Goal: Task Accomplishment & Management: Use online tool/utility

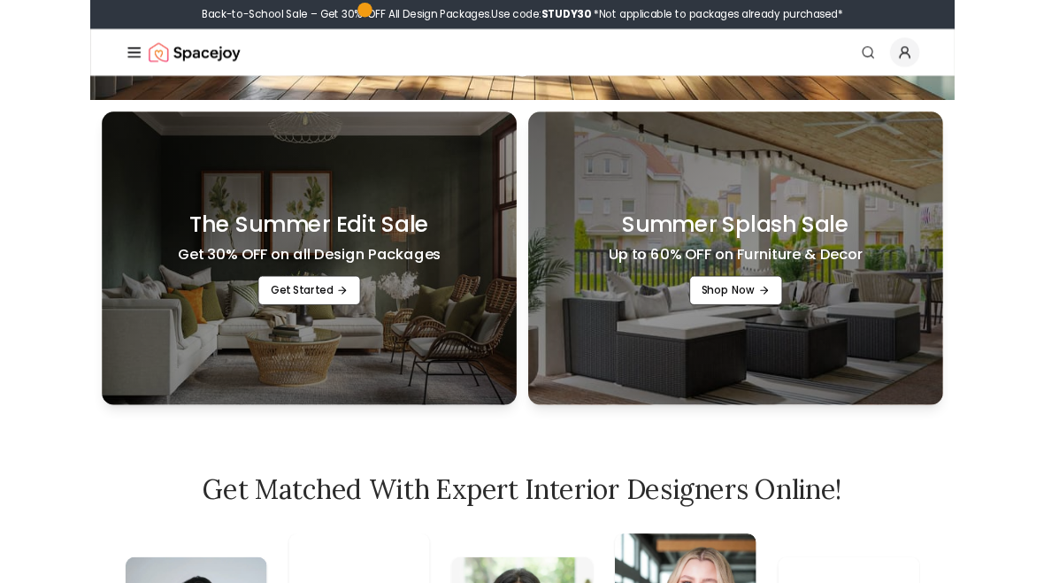
scroll to position [584, 0]
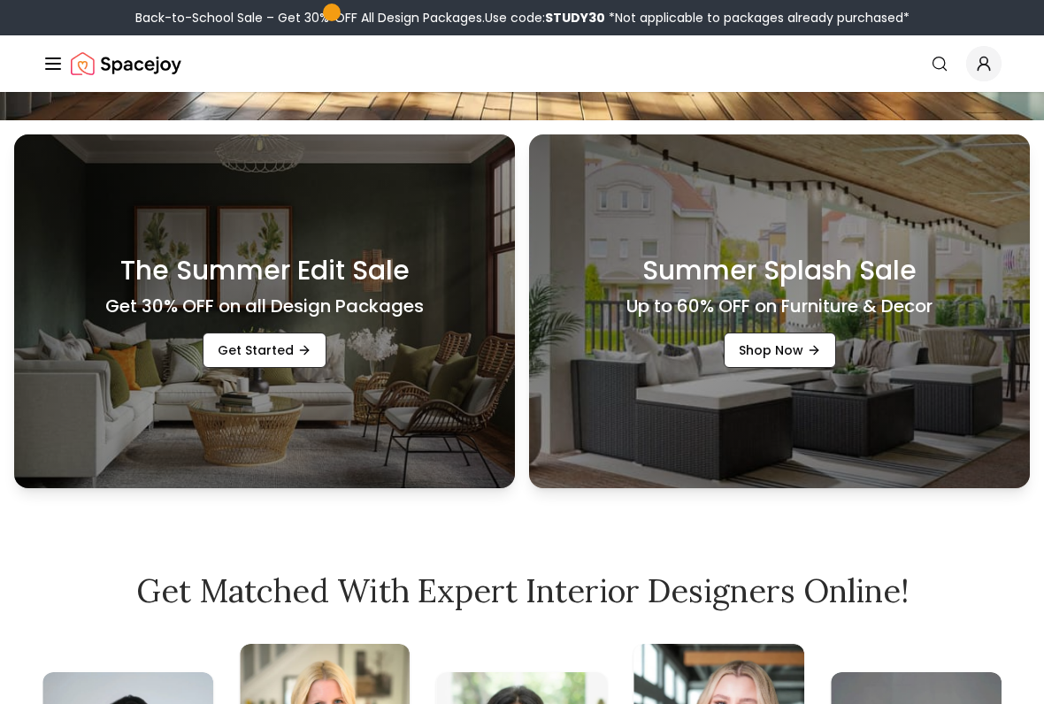
click at [231, 340] on link "Get Started" at bounding box center [265, 350] width 124 height 35
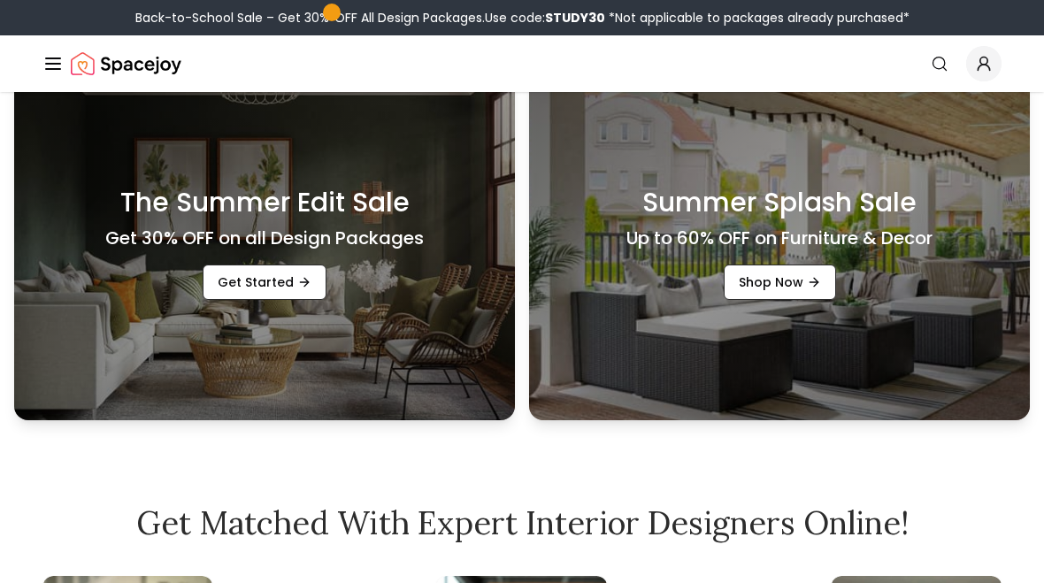
scroll to position [529, 0]
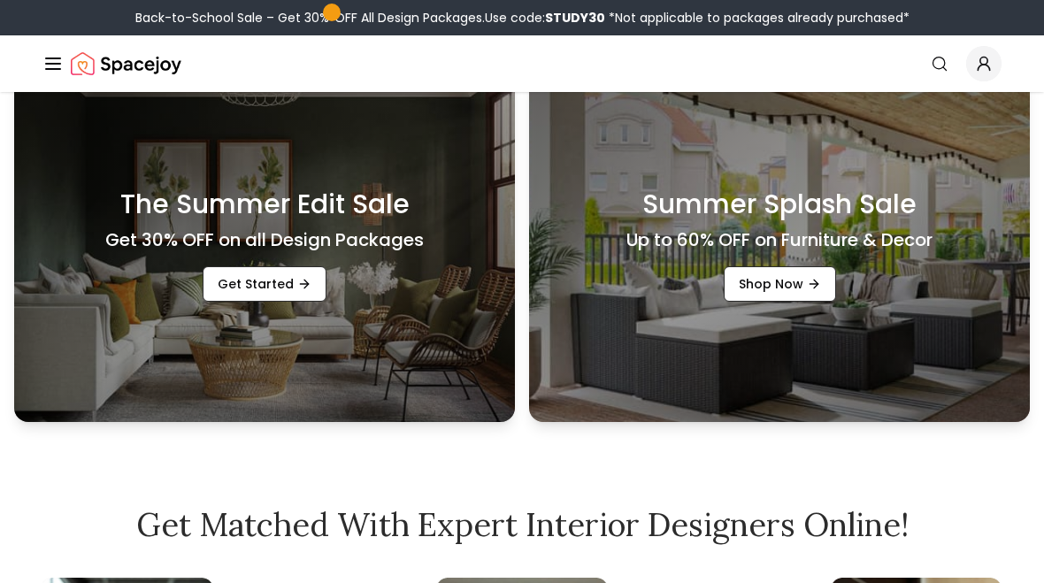
click at [247, 294] on link "Get Started" at bounding box center [265, 283] width 124 height 35
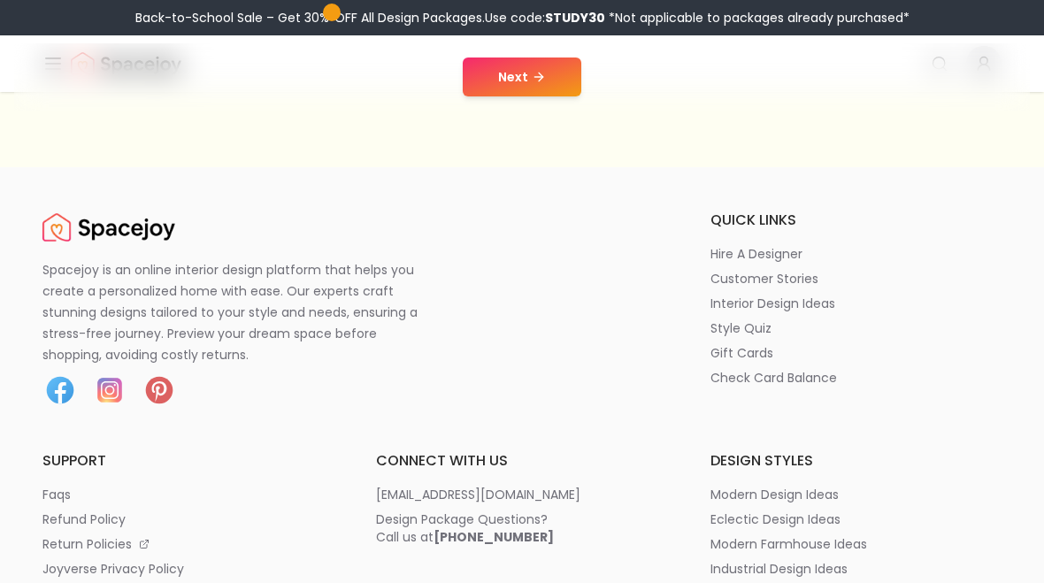
scroll to position [472, 0]
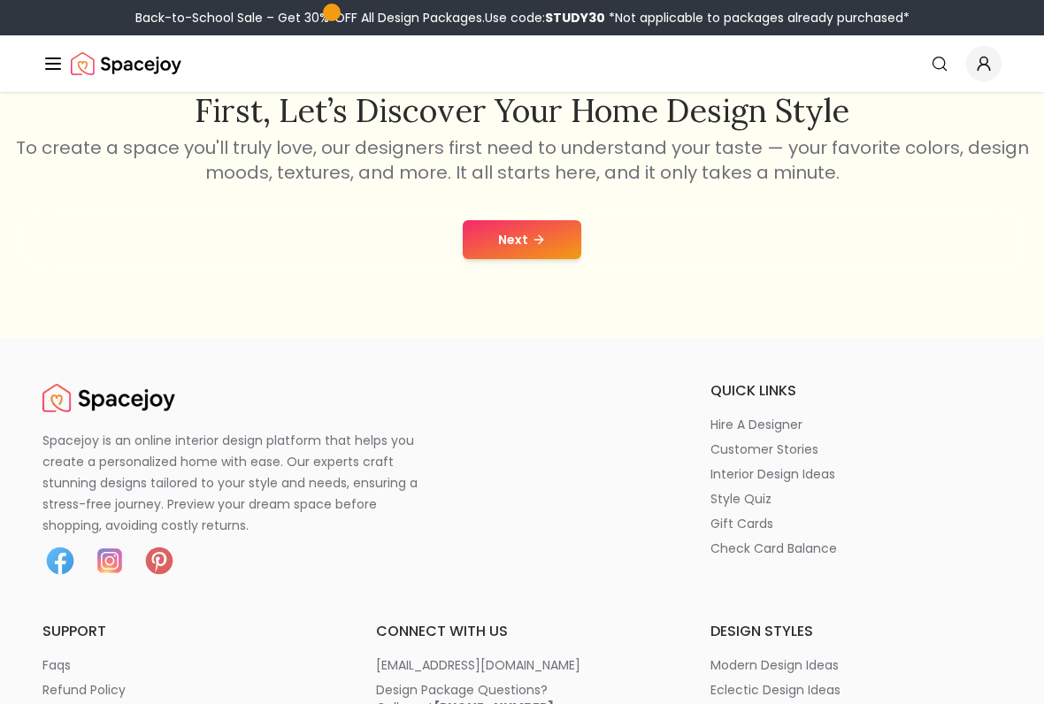
scroll to position [309, 0]
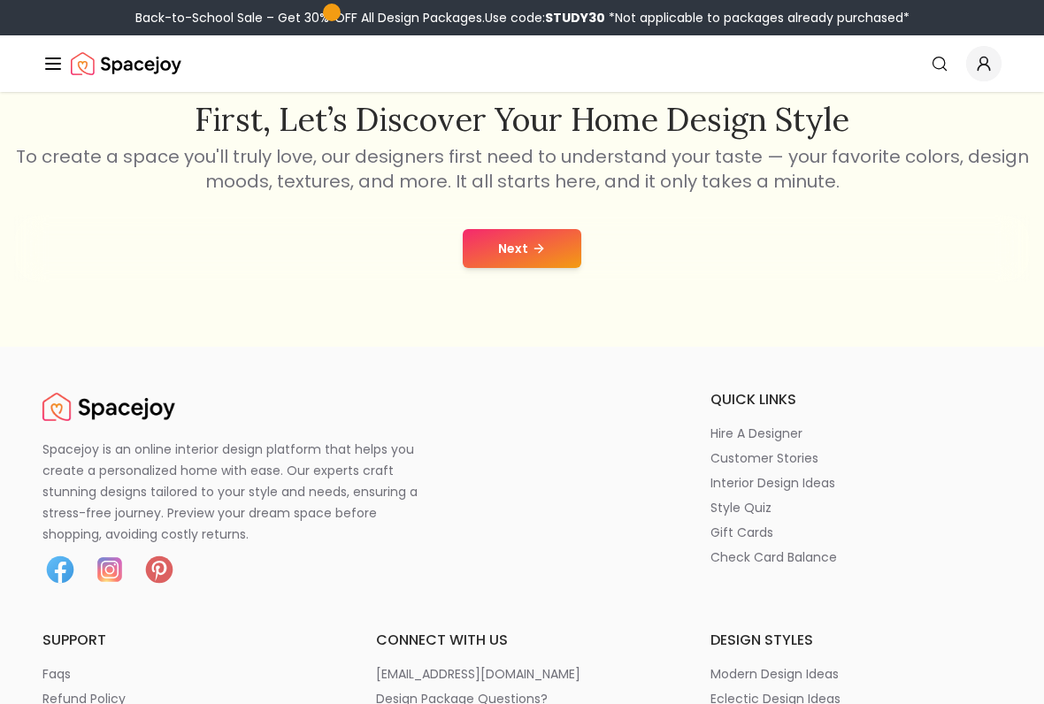
click at [1024, 127] on h2 "First, let’s discover your home design style" at bounding box center [522, 119] width 1016 height 35
click at [560, 244] on button "Next" at bounding box center [522, 248] width 119 height 39
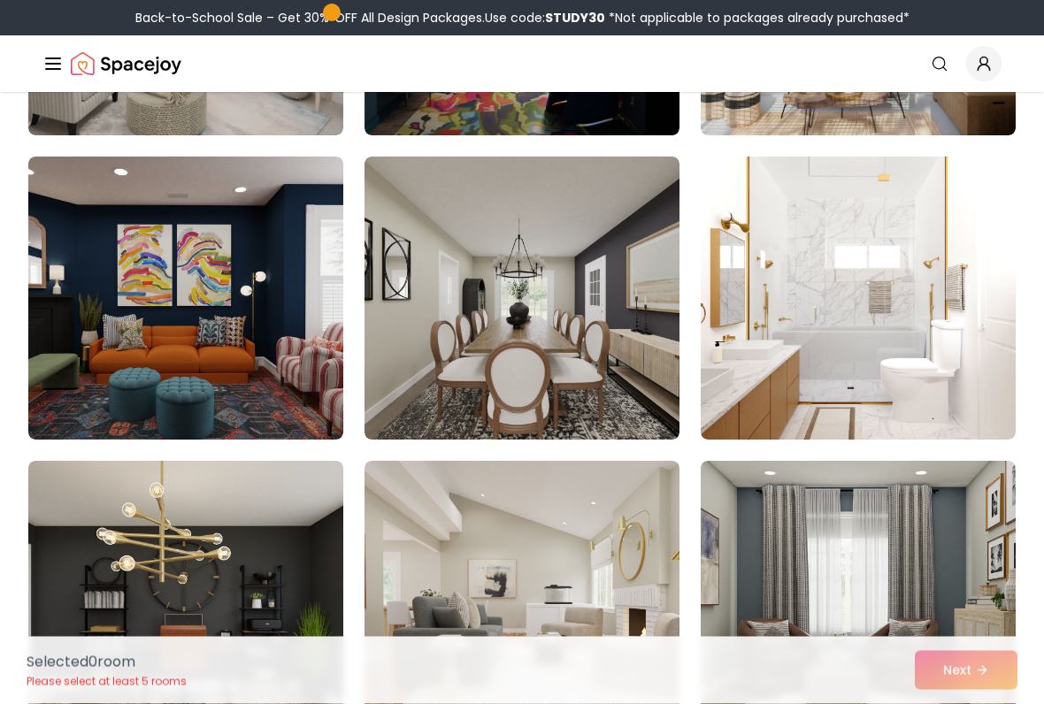
scroll to position [1607, 0]
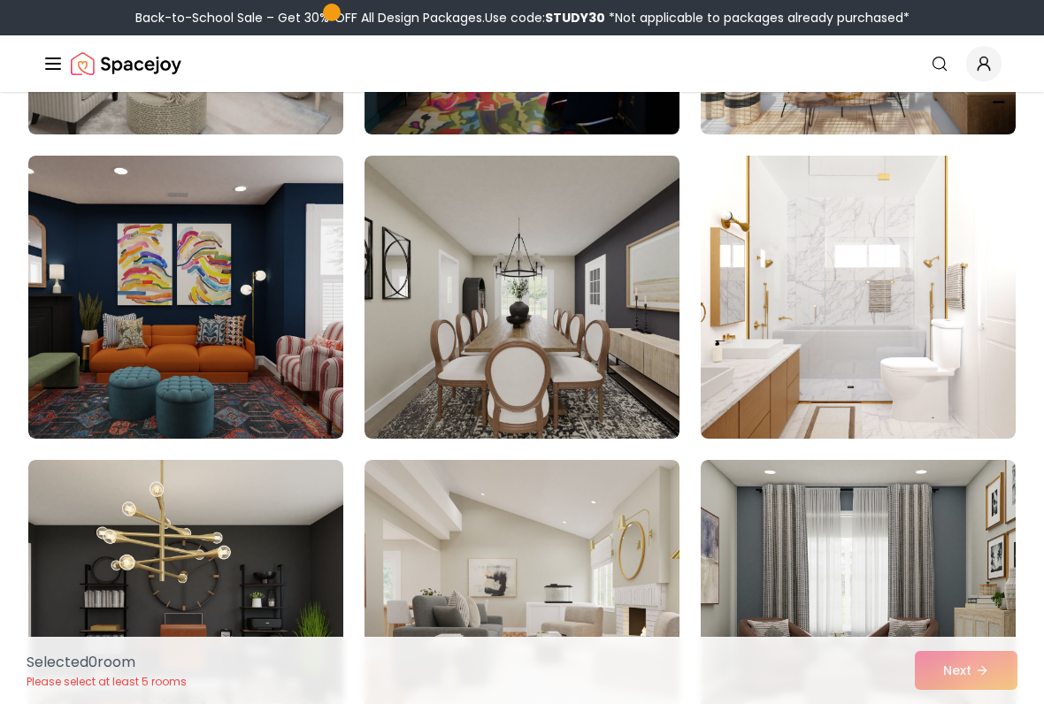
click at [872, 272] on img at bounding box center [858, 297] width 315 height 283
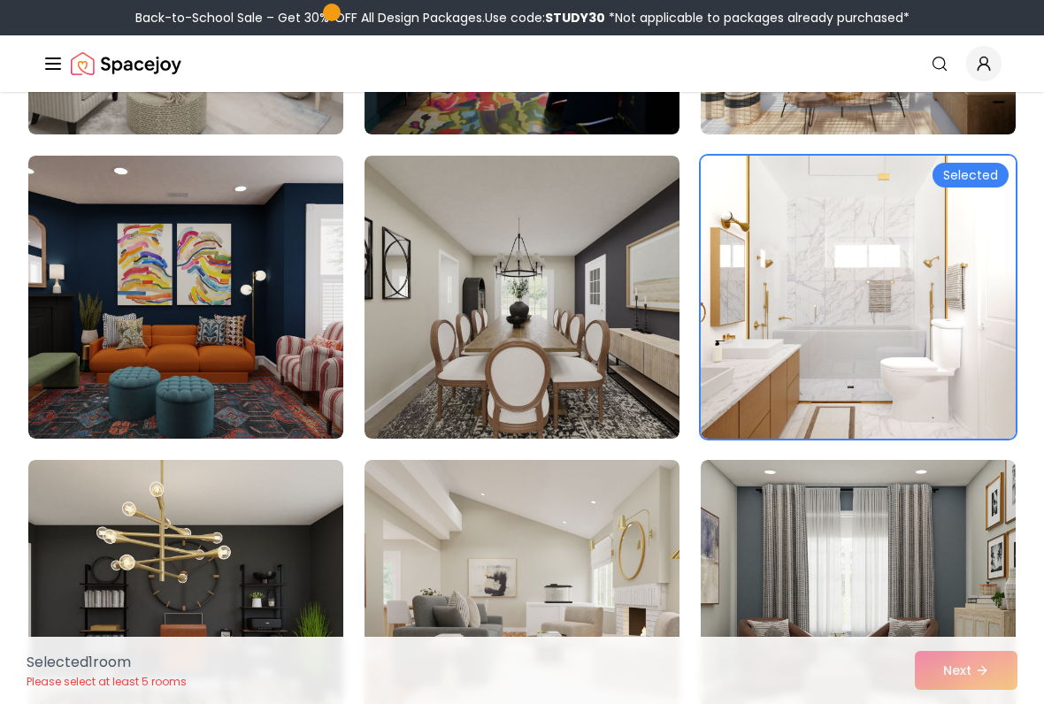
click at [863, 297] on img at bounding box center [858, 297] width 315 height 283
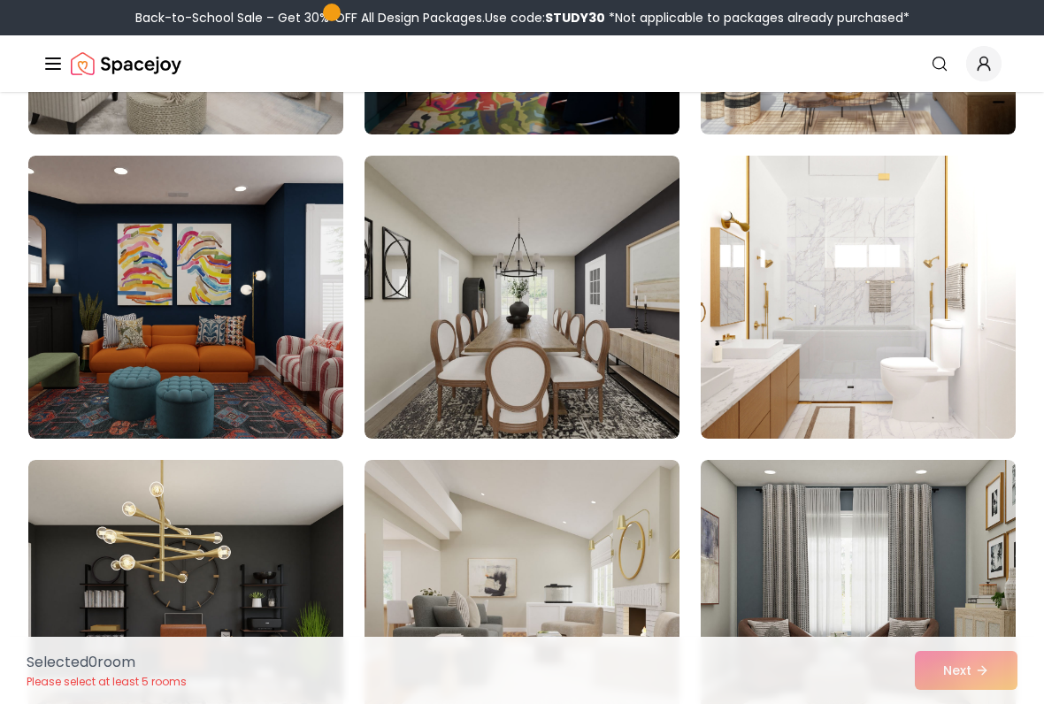
click at [861, 301] on img at bounding box center [858, 297] width 315 height 283
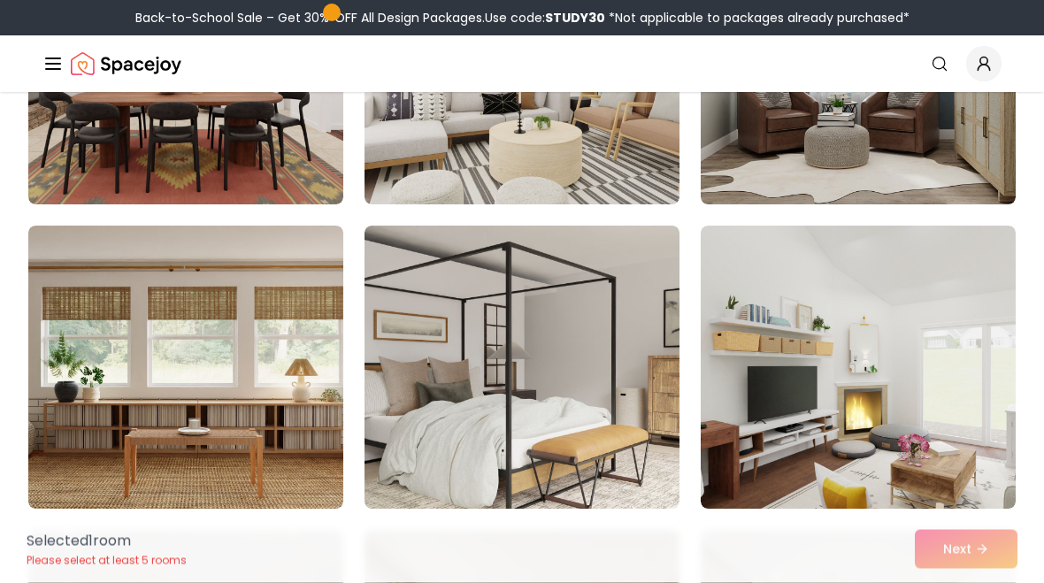
scroll to position [7596, 0]
